Goal: Task Accomplishment & Management: Manage account settings

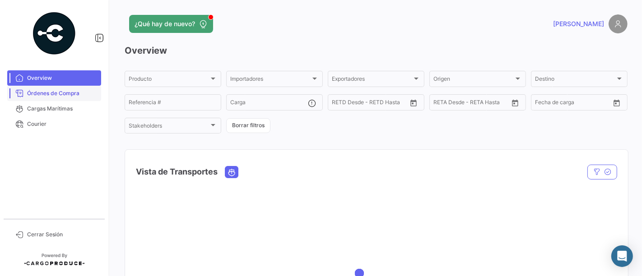
click at [73, 94] on span "Órdenes de Compra" at bounding box center [62, 93] width 70 height 8
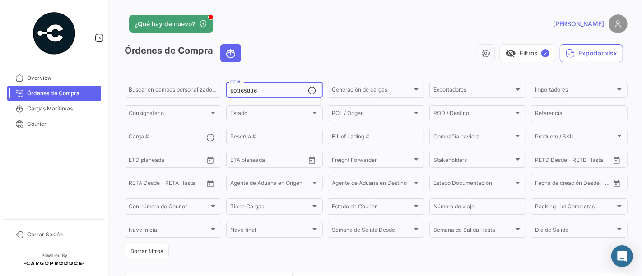
drag, startPoint x: 263, startPoint y: 89, endPoint x: 184, endPoint y: 74, distance: 80.4
click at [184, 74] on app-list-header "Órdenes de Compra visibility_off Filtros ✓ Exportar.xlsx Buscar en [PERSON_NAME…" at bounding box center [376, 151] width 503 height 214
paste input "57089"
type input "80357089"
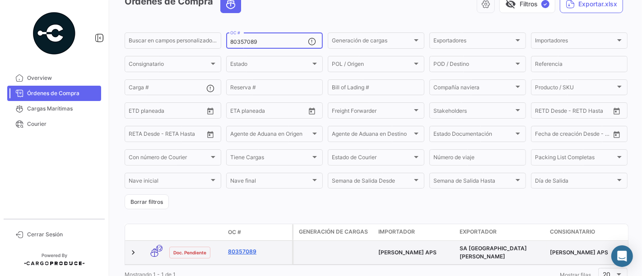
scroll to position [83, 0]
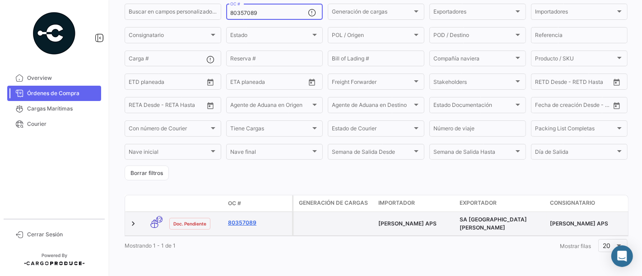
click at [243, 219] on link "80357089" at bounding box center [258, 223] width 60 height 8
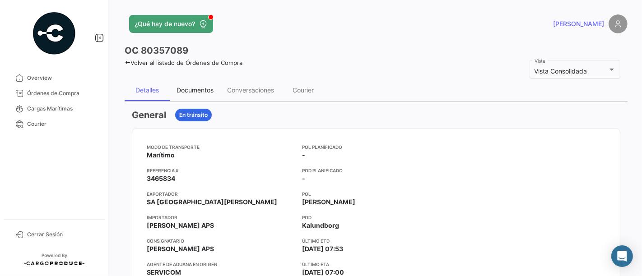
click at [204, 97] on div "Documentos" at bounding box center [195, 90] width 51 height 22
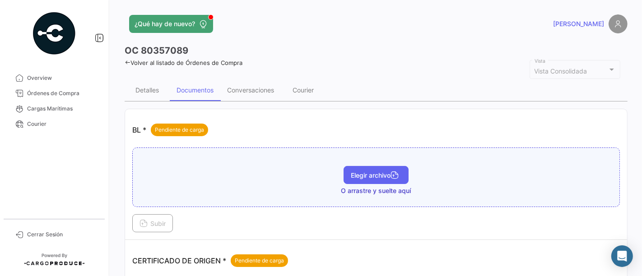
click at [362, 179] on button "Elegir archivo" at bounding box center [375, 175] width 65 height 18
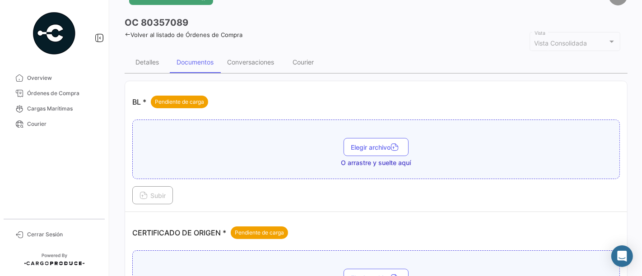
scroll to position [50, 0]
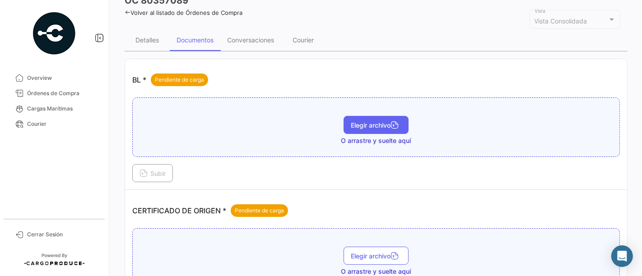
click at [357, 116] on button "Elegir archivo" at bounding box center [375, 125] width 65 height 18
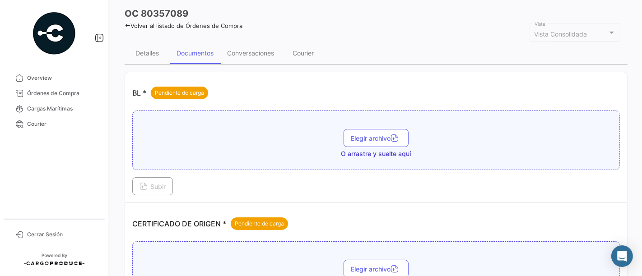
scroll to position [0, 0]
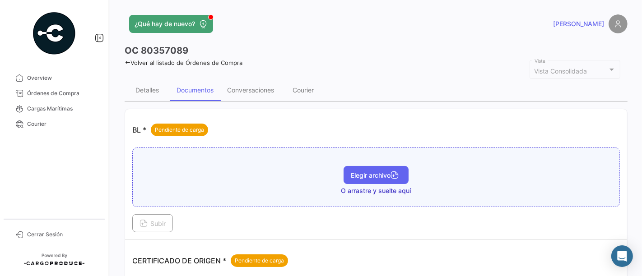
click at [358, 175] on span "Elegir archivo" at bounding box center [376, 175] width 51 height 8
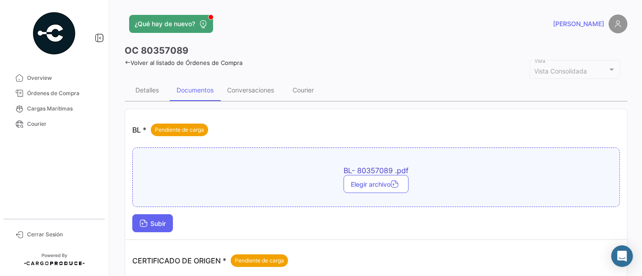
click at [141, 221] on icon at bounding box center [143, 224] width 8 height 8
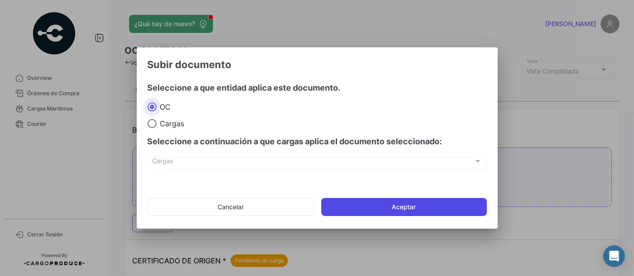
click at [375, 208] on button "Aceptar" at bounding box center [404, 207] width 166 height 18
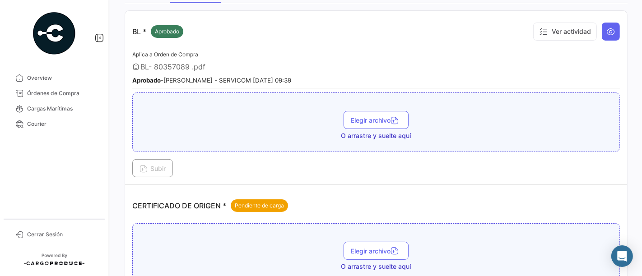
scroll to position [200, 0]
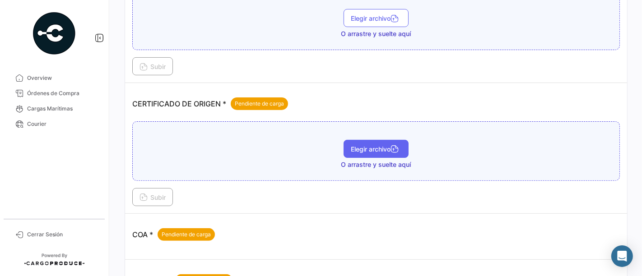
click at [375, 151] on button "Elegir archivo" at bounding box center [375, 149] width 65 height 18
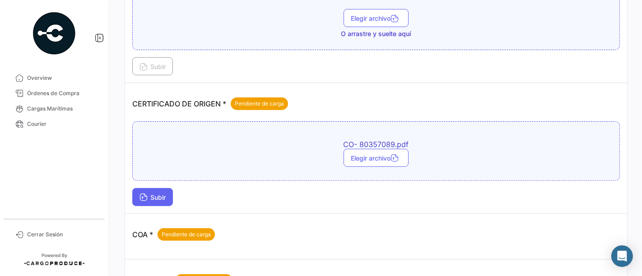
click at [165, 195] on span "Subir" at bounding box center [152, 198] width 26 height 8
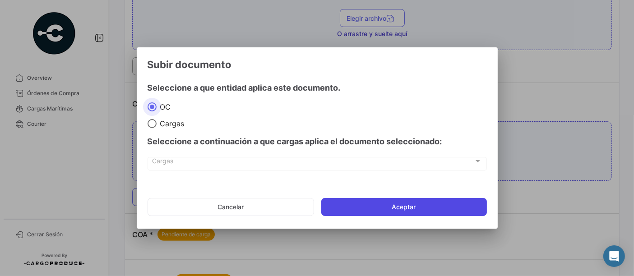
click at [353, 205] on button "Aceptar" at bounding box center [404, 207] width 166 height 18
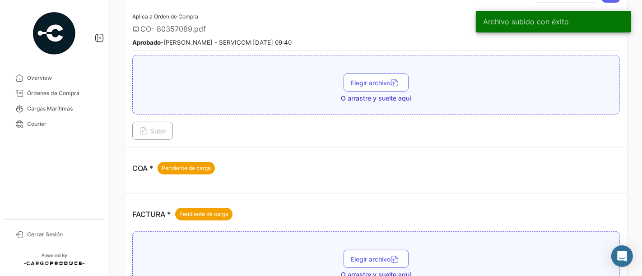
scroll to position [351, 0]
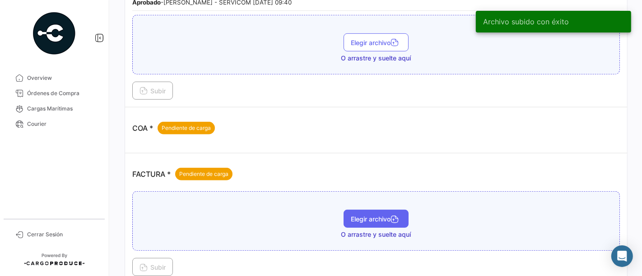
click at [383, 215] on span "Elegir archivo" at bounding box center [376, 219] width 51 height 8
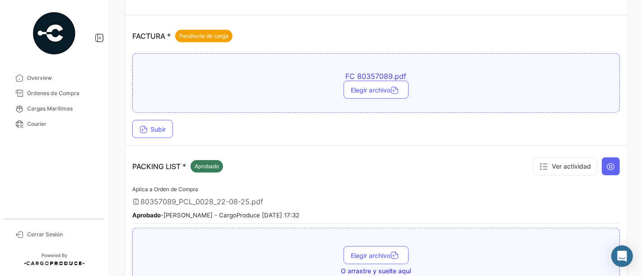
scroll to position [501, 0]
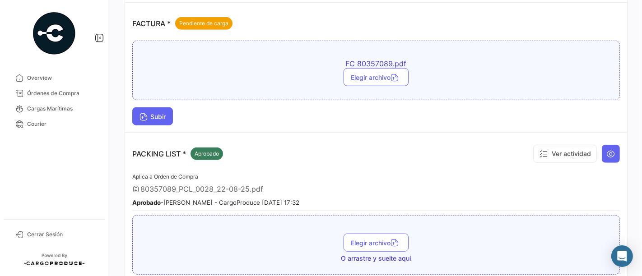
click at [162, 113] on span "Subir" at bounding box center [152, 117] width 26 height 8
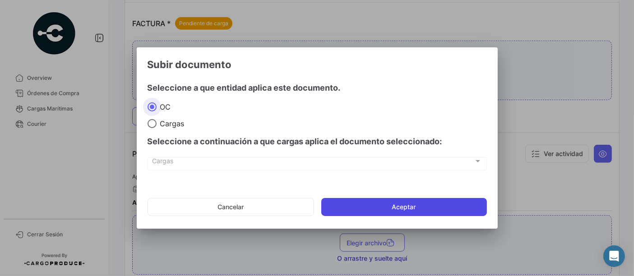
click at [439, 205] on button "Aceptar" at bounding box center [404, 207] width 166 height 18
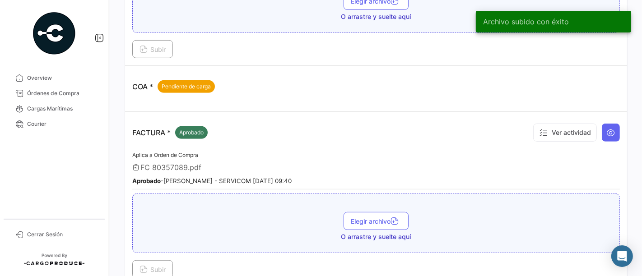
scroll to position [368, 0]
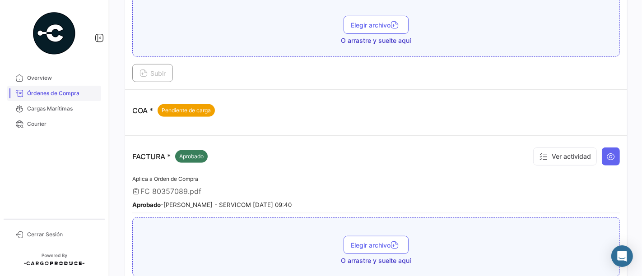
click at [57, 92] on span "Órdenes de Compra" at bounding box center [62, 93] width 70 height 8
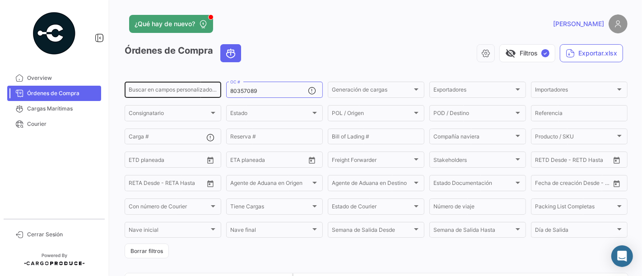
drag, startPoint x: 282, startPoint y: 91, endPoint x: 204, endPoint y: 92, distance: 77.6
click at [0, 0] on div "Buscar en [PERSON_NAME] personalizados... 80357089 OC # Generación [PERSON_NAME…" at bounding box center [0, 0] width 0 height 0
paste input "63247"
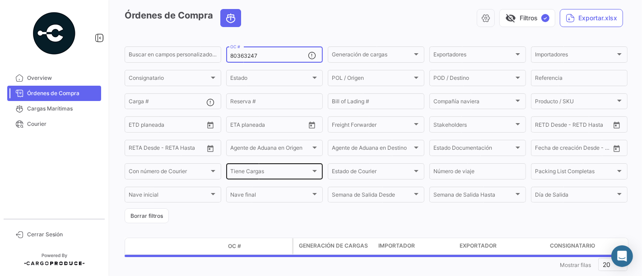
scroll to position [55, 0]
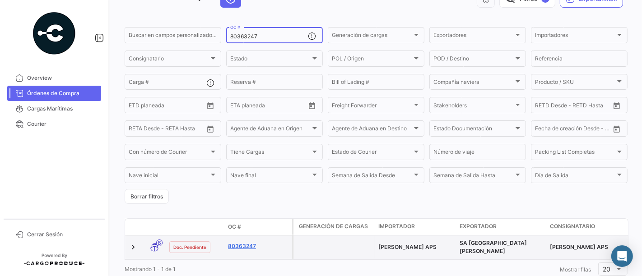
type input "80363247"
click at [247, 244] on link "80363247" at bounding box center [258, 246] width 60 height 8
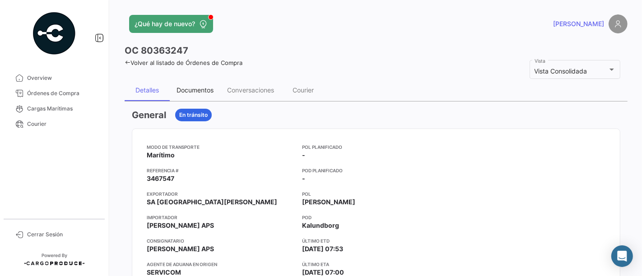
click at [213, 92] on div "Documentos" at bounding box center [194, 90] width 37 height 8
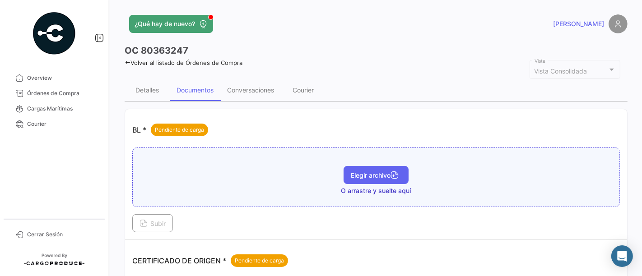
click at [345, 169] on button "Elegir archivo" at bounding box center [375, 175] width 65 height 18
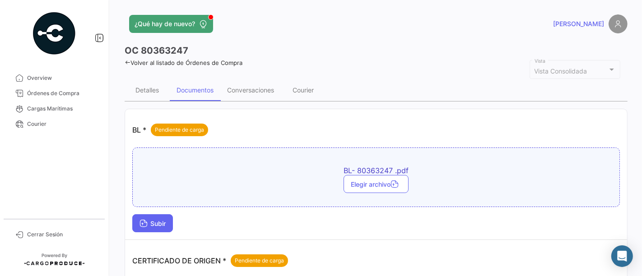
click at [168, 226] on button "Subir" at bounding box center [152, 223] width 41 height 18
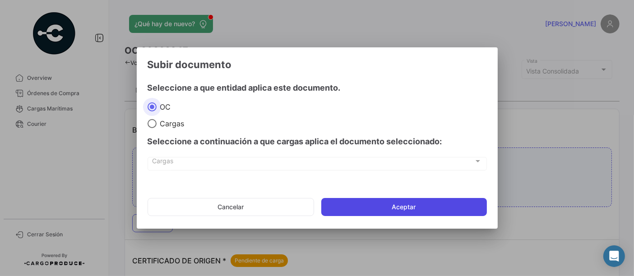
click at [353, 207] on button "Aceptar" at bounding box center [404, 207] width 166 height 18
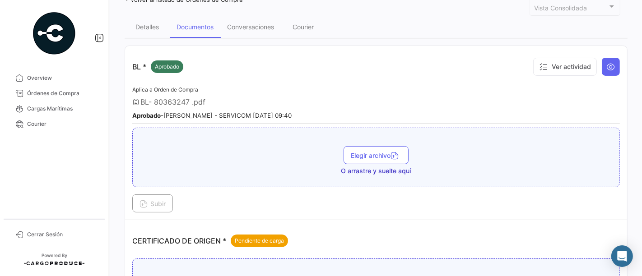
scroll to position [150, 0]
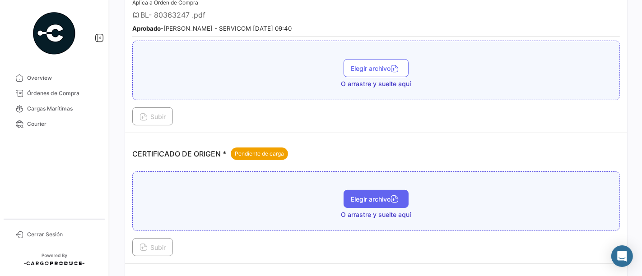
click at [362, 196] on span "Elegir archivo" at bounding box center [376, 199] width 51 height 8
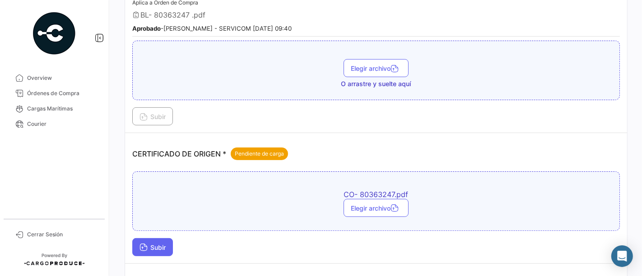
click at [143, 244] on icon at bounding box center [143, 248] width 8 height 8
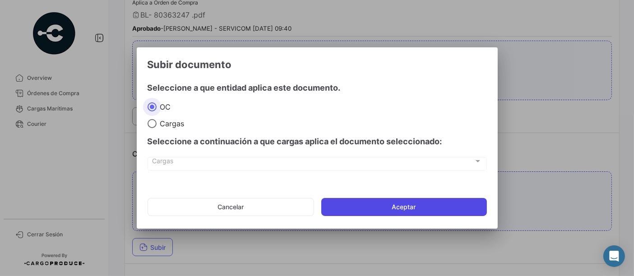
click at [344, 204] on button "Aceptar" at bounding box center [404, 207] width 166 height 18
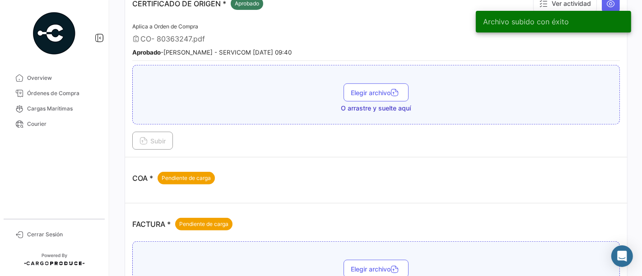
scroll to position [351, 0]
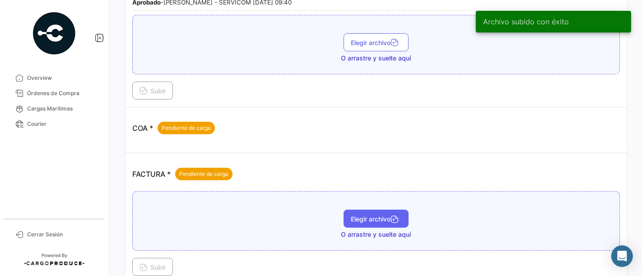
click at [356, 219] on button "Elegir archivo" at bounding box center [375, 219] width 65 height 18
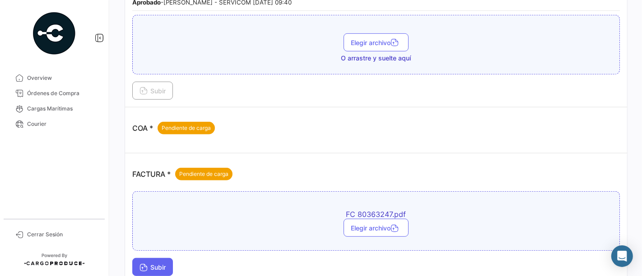
click at [154, 263] on span "Subir" at bounding box center [152, 267] width 26 height 8
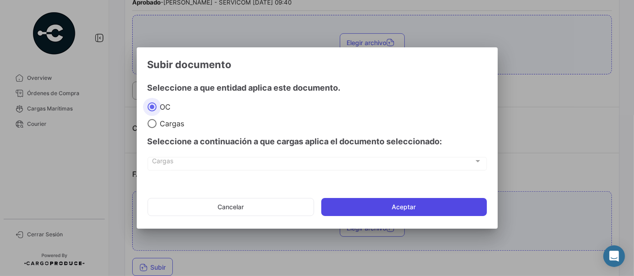
click at [416, 208] on button "Aceptar" at bounding box center [404, 207] width 166 height 18
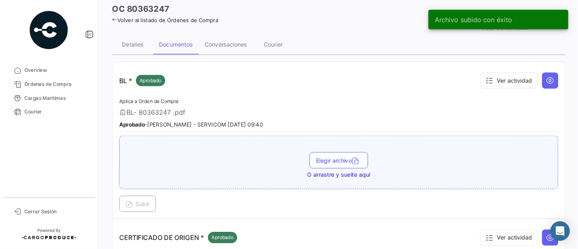
scroll to position [0, 0]
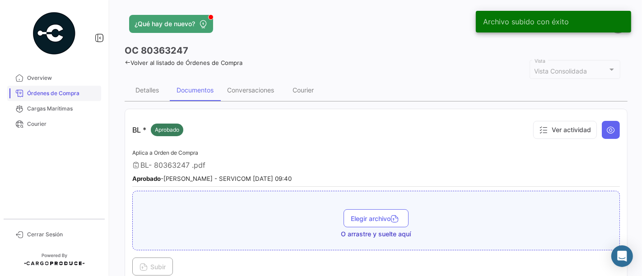
click at [60, 92] on span "Órdenes de Compra" at bounding box center [62, 93] width 70 height 8
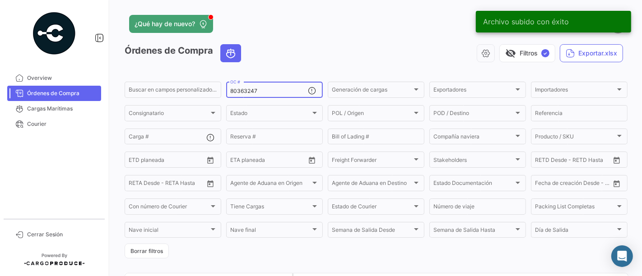
click at [249, 87] on div "80363247 OC #" at bounding box center [269, 89] width 78 height 18
click at [268, 89] on input "80363247" at bounding box center [269, 91] width 78 height 6
paste input "8"
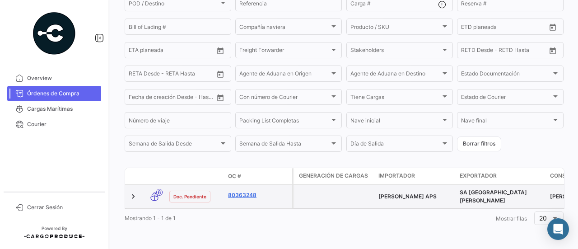
type input "80363248"
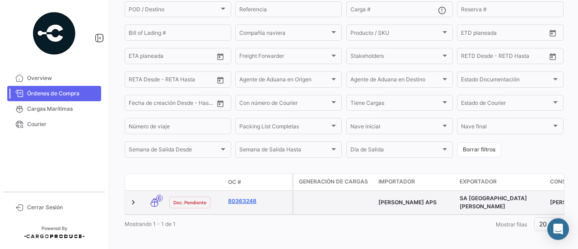
click at [248, 189] on datatable-header-cell "OC #" at bounding box center [258, 181] width 68 height 15
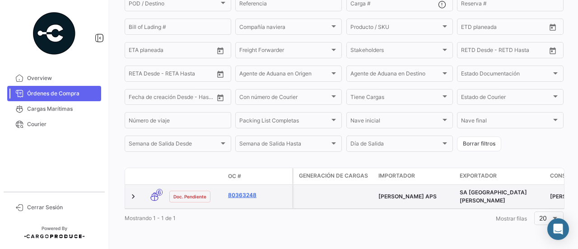
scroll to position [138, 0]
click at [250, 195] on div "80363248" at bounding box center [258, 196] width 60 height 10
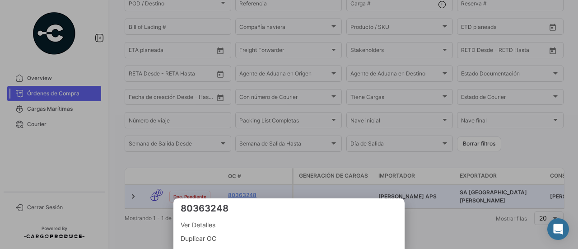
click at [255, 190] on div at bounding box center [289, 124] width 578 height 249
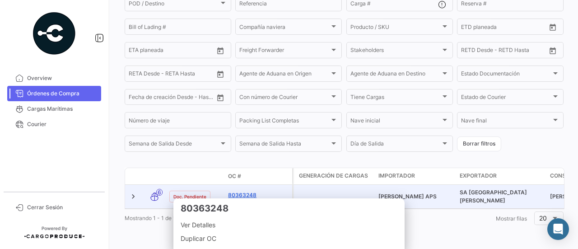
click at [253, 191] on link "80363248" at bounding box center [258, 195] width 60 height 8
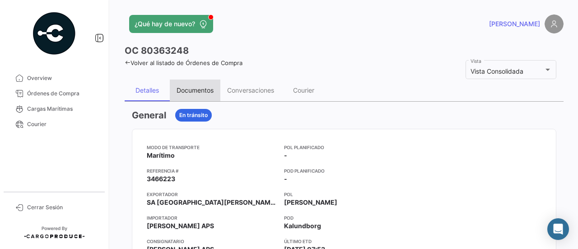
click at [198, 88] on div "Documentos" at bounding box center [194, 90] width 37 height 8
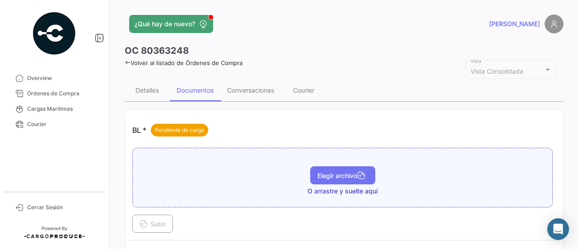
click at [333, 174] on span "Elegir archivo" at bounding box center [342, 175] width 51 height 8
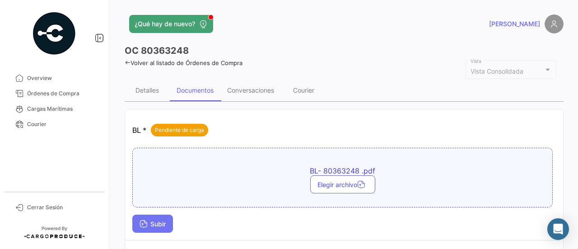
click at [171, 219] on button "Subir" at bounding box center [152, 223] width 41 height 18
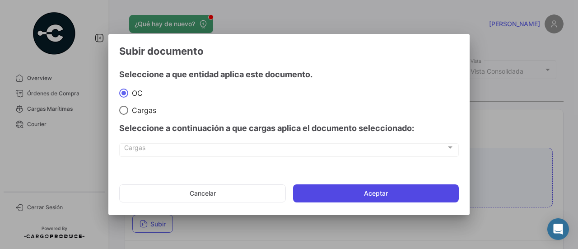
click at [384, 184] on button "Aceptar" at bounding box center [376, 193] width 166 height 18
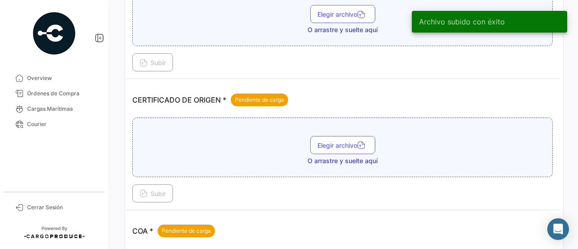
scroll to position [271, 0]
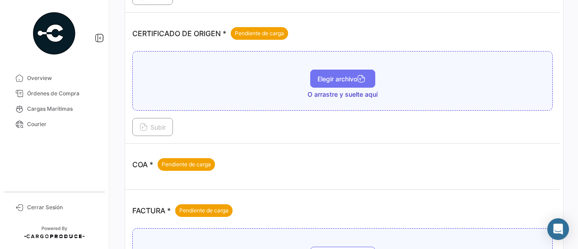
click at [338, 81] on button "Elegir archivo" at bounding box center [342, 78] width 65 height 18
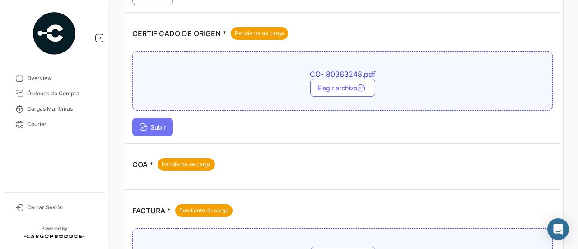
click at [157, 125] on span "Subir" at bounding box center [152, 127] width 26 height 8
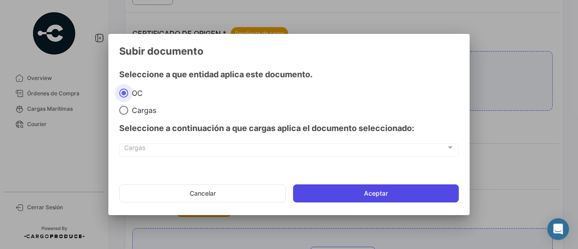
click at [344, 194] on button "Aceptar" at bounding box center [376, 193] width 166 height 18
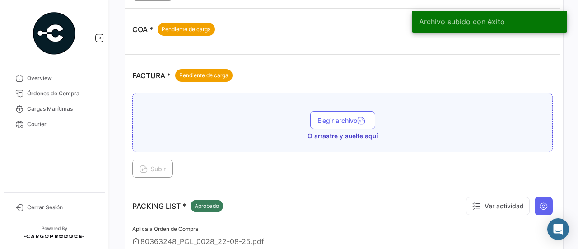
scroll to position [451, 0]
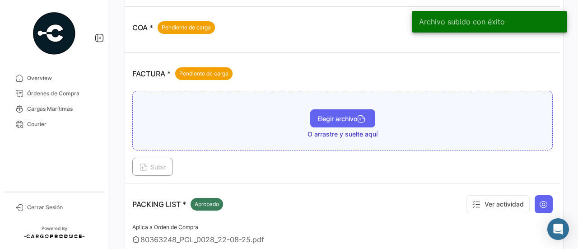
click at [359, 116] on icon "button" at bounding box center [361, 120] width 8 height 8
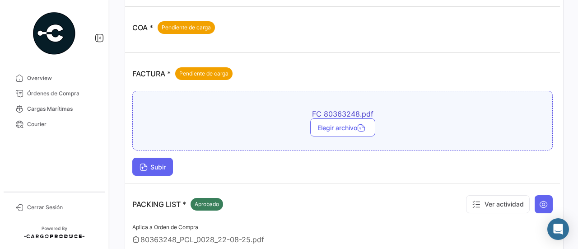
click at [149, 164] on span "Subir" at bounding box center [152, 167] width 26 height 8
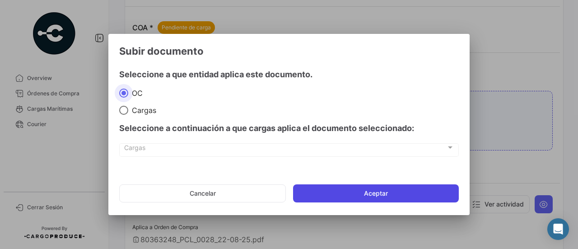
click at [354, 184] on button "Aceptar" at bounding box center [376, 193] width 166 height 18
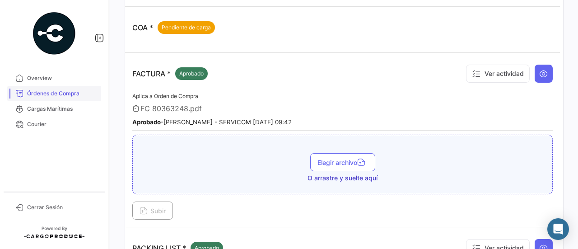
click at [68, 93] on span "Órdenes de Compra" at bounding box center [62, 93] width 70 height 8
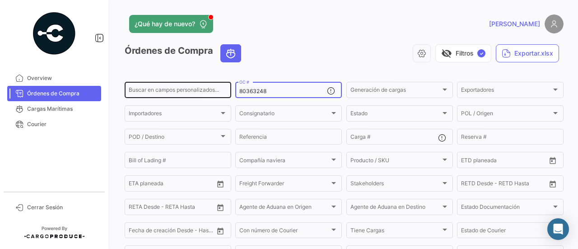
drag, startPoint x: 264, startPoint y: 92, endPoint x: 228, endPoint y: 92, distance: 36.1
click at [0, 0] on div "Buscar en [PERSON_NAME] personalizados... 80363248 OC # Generación [PERSON_NAME…" at bounding box center [0, 0] width 0 height 0
paste input "9"
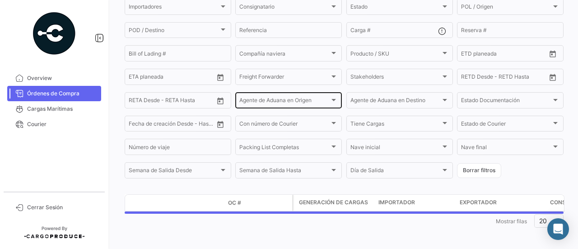
scroll to position [111, 0]
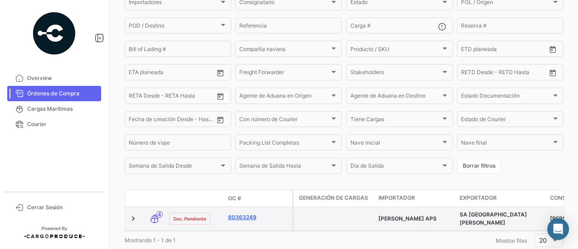
type input "80363249"
click at [245, 217] on link "80363249" at bounding box center [258, 217] width 60 height 8
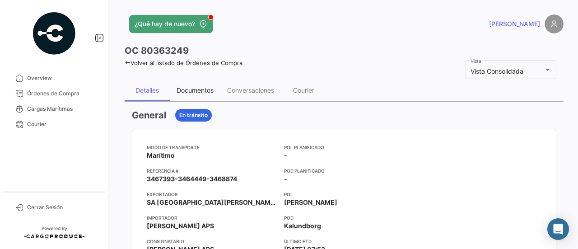
click at [193, 93] on div "Documentos" at bounding box center [194, 90] width 37 height 8
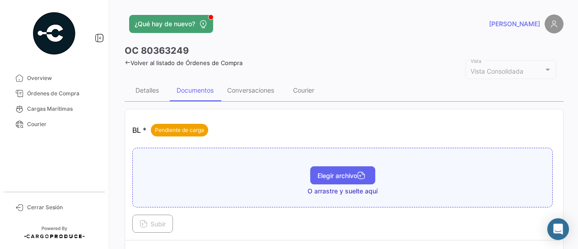
click at [317, 171] on span "Elegir archivo" at bounding box center [342, 175] width 51 height 8
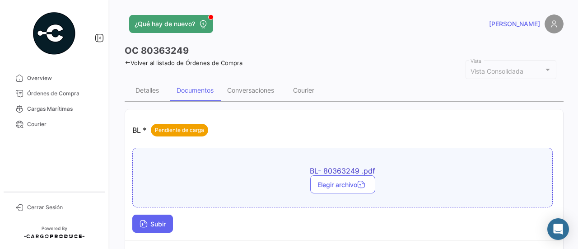
click at [154, 214] on button "Subir" at bounding box center [152, 223] width 41 height 18
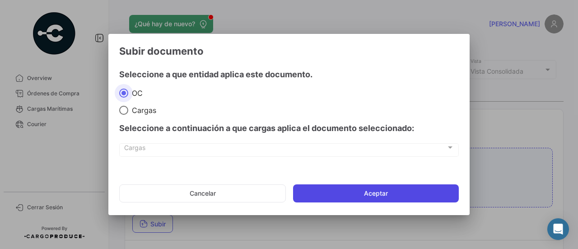
click at [362, 192] on button "Aceptar" at bounding box center [376, 193] width 166 height 18
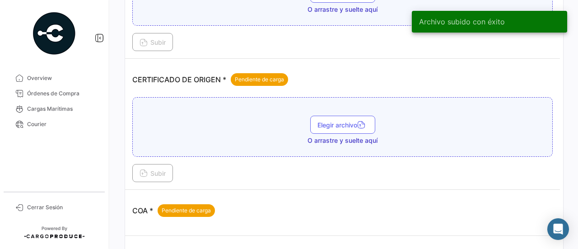
scroll to position [226, 0]
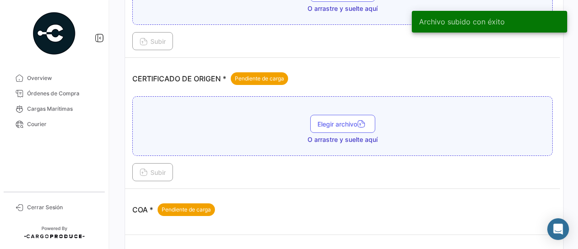
click at [337, 129] on div "Elegir archivo O arrastre y suelte aquí" at bounding box center [342, 129] width 410 height 29
click at [340, 123] on span "Elegir archivo" at bounding box center [342, 124] width 51 height 8
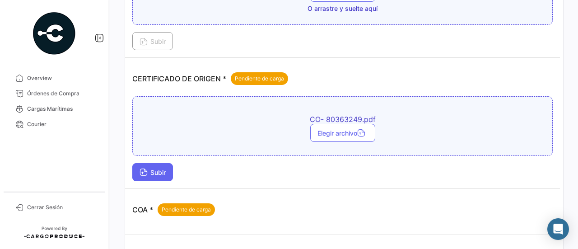
click at [149, 173] on span "Subir" at bounding box center [152, 172] width 26 height 8
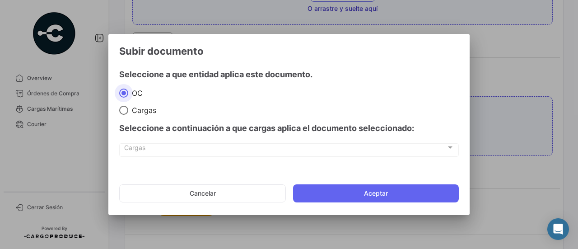
click at [339, 183] on mat-dialog-actions "Cancelar Aceptar" at bounding box center [288, 193] width 339 height 31
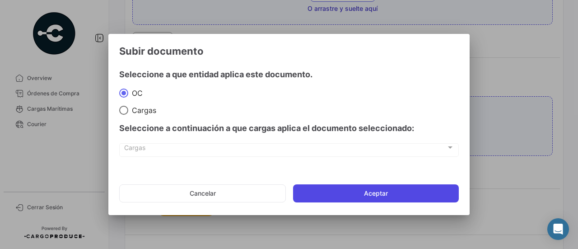
click at [342, 189] on button "Aceptar" at bounding box center [376, 193] width 166 height 18
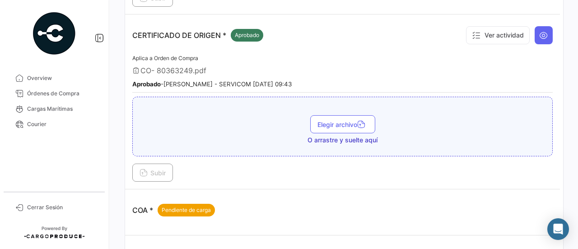
scroll to position [361, 0]
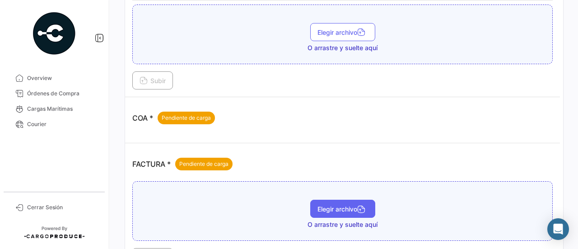
click at [328, 193] on div "Elegir archivo O arrastre y suelte aquí" at bounding box center [342, 211] width 420 height 60
click at [330, 205] on span "Elegir archivo" at bounding box center [342, 209] width 51 height 8
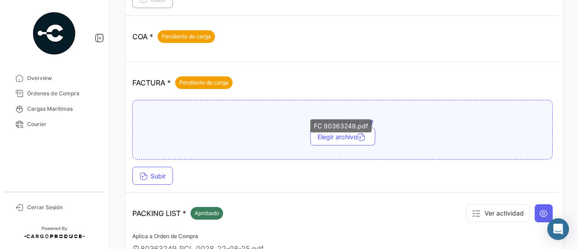
scroll to position [451, 0]
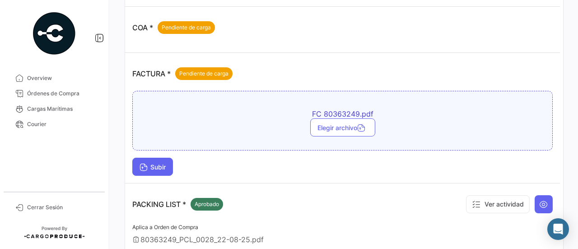
click at [147, 157] on button "Subir" at bounding box center [152, 166] width 41 height 18
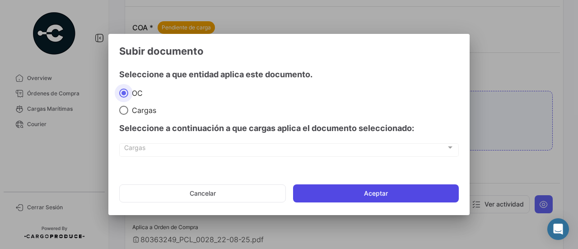
click at [382, 189] on button "Aceptar" at bounding box center [376, 193] width 166 height 18
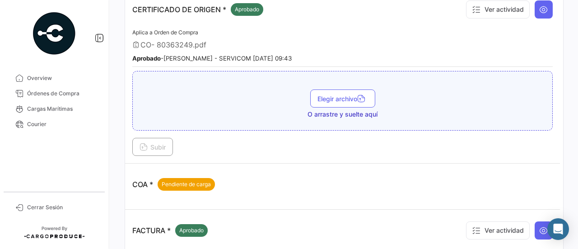
scroll to position [292, 0]
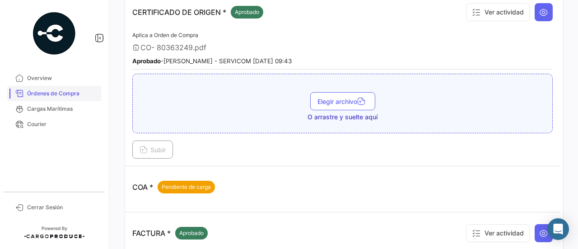
click at [52, 97] on span "Órdenes de Compra" at bounding box center [62, 93] width 70 height 8
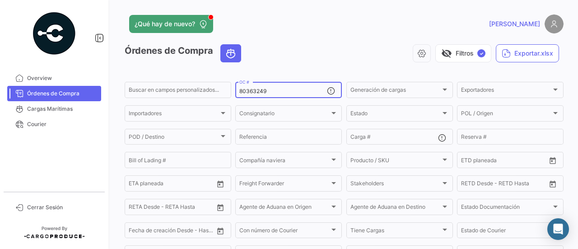
drag, startPoint x: 271, startPoint y: 92, endPoint x: 236, endPoint y: 91, distance: 35.2
click at [236, 91] on div "80363249 OC #" at bounding box center [288, 89] width 106 height 18
paste input "4474"
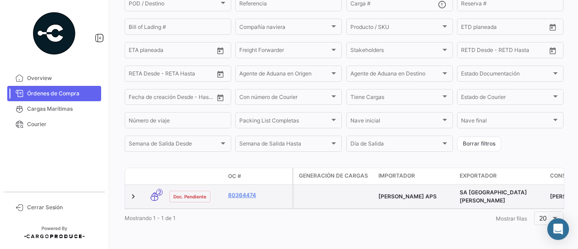
scroll to position [138, 0]
type input "80364474"
click at [235, 191] on link "80364474" at bounding box center [258, 195] width 60 height 8
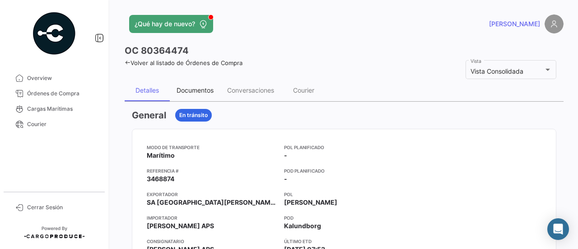
click at [190, 88] on div "Documentos" at bounding box center [194, 90] width 37 height 8
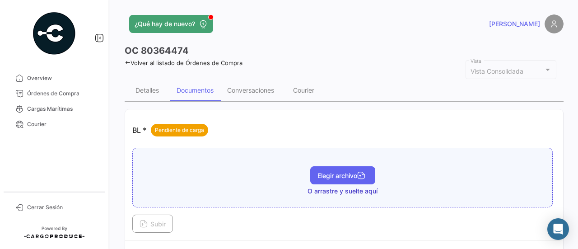
click at [320, 171] on span "Elegir archivo" at bounding box center [342, 175] width 51 height 8
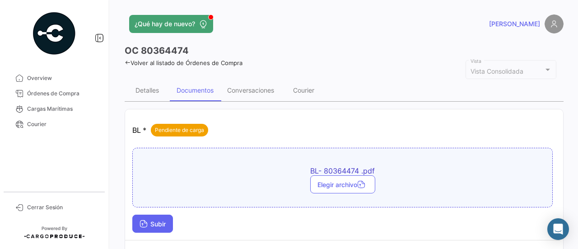
click at [150, 220] on span "Subir" at bounding box center [152, 224] width 26 height 8
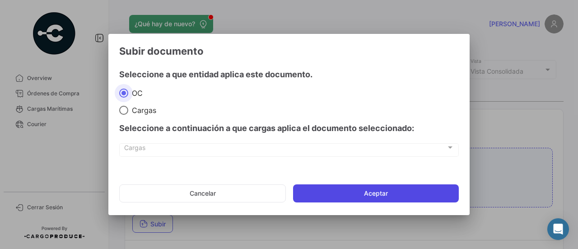
click at [330, 191] on button "Aceptar" at bounding box center [376, 193] width 166 height 18
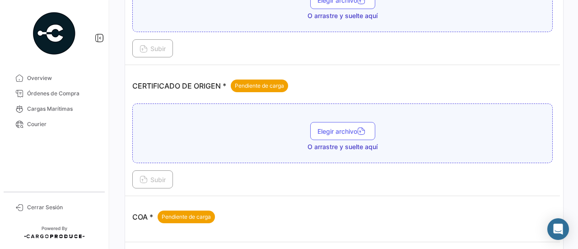
scroll to position [226, 0]
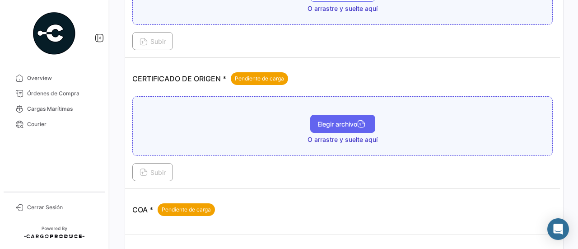
click at [342, 120] on span "Elegir archivo" at bounding box center [342, 124] width 51 height 8
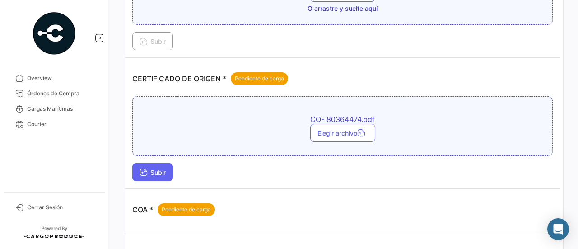
click at [155, 169] on span "Subir" at bounding box center [152, 172] width 26 height 8
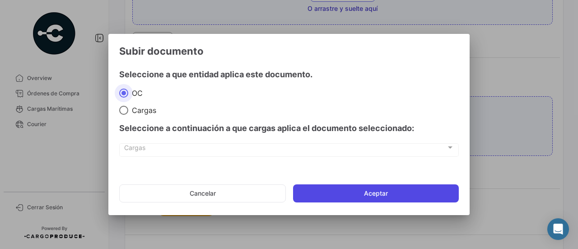
click at [361, 185] on button "Aceptar" at bounding box center [376, 193] width 166 height 18
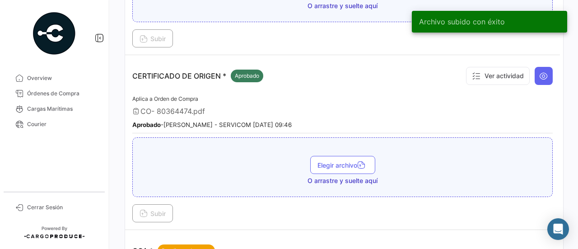
scroll to position [406, 0]
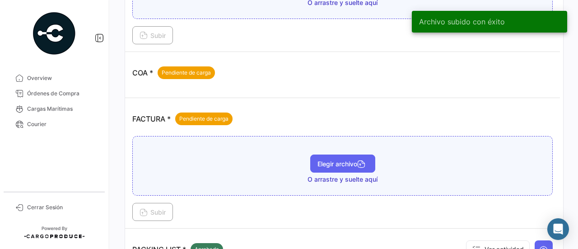
click at [331, 160] on span "Elegir archivo" at bounding box center [342, 164] width 51 height 8
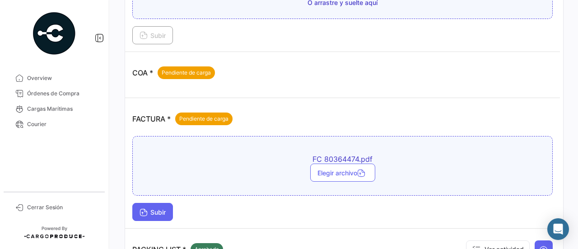
click at [164, 203] on button "Subir" at bounding box center [152, 212] width 41 height 18
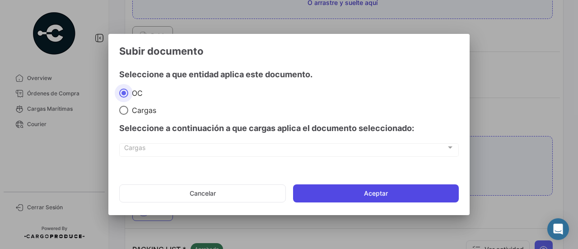
click at [338, 196] on button "Aceptar" at bounding box center [376, 193] width 166 height 18
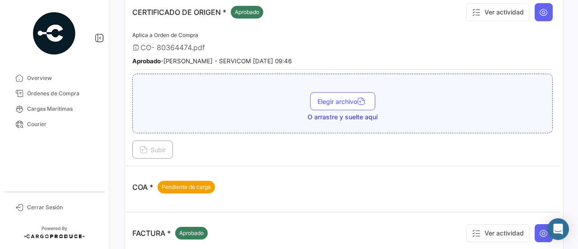
scroll to position [0, 0]
